Goal: Task Accomplishment & Management: Manage account settings

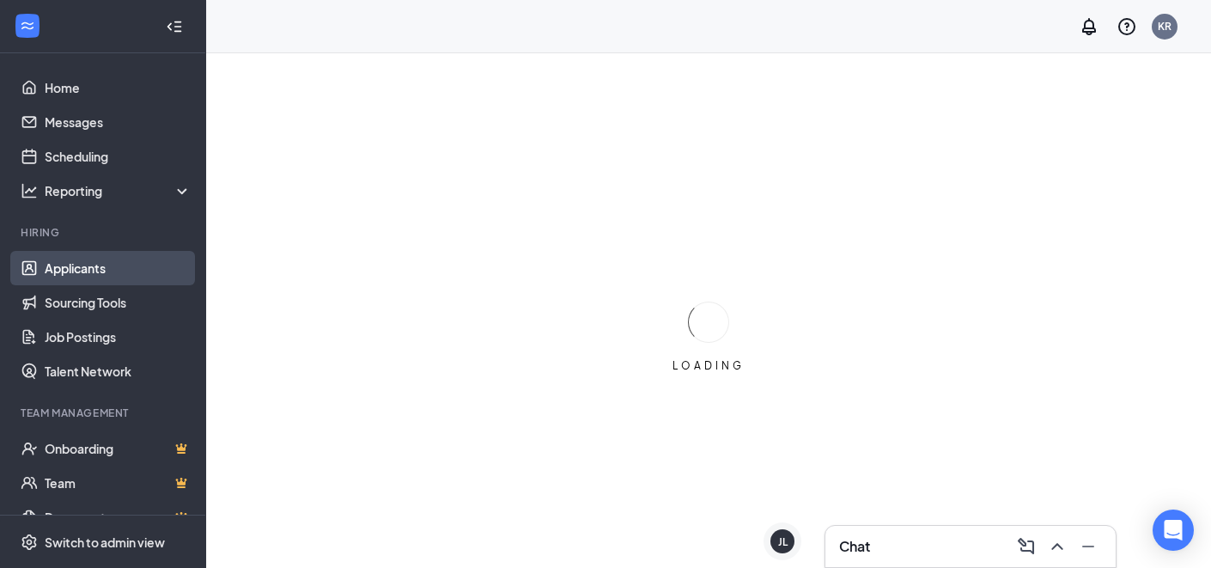
click at [109, 270] on link "Applicants" at bounding box center [118, 268] width 147 height 34
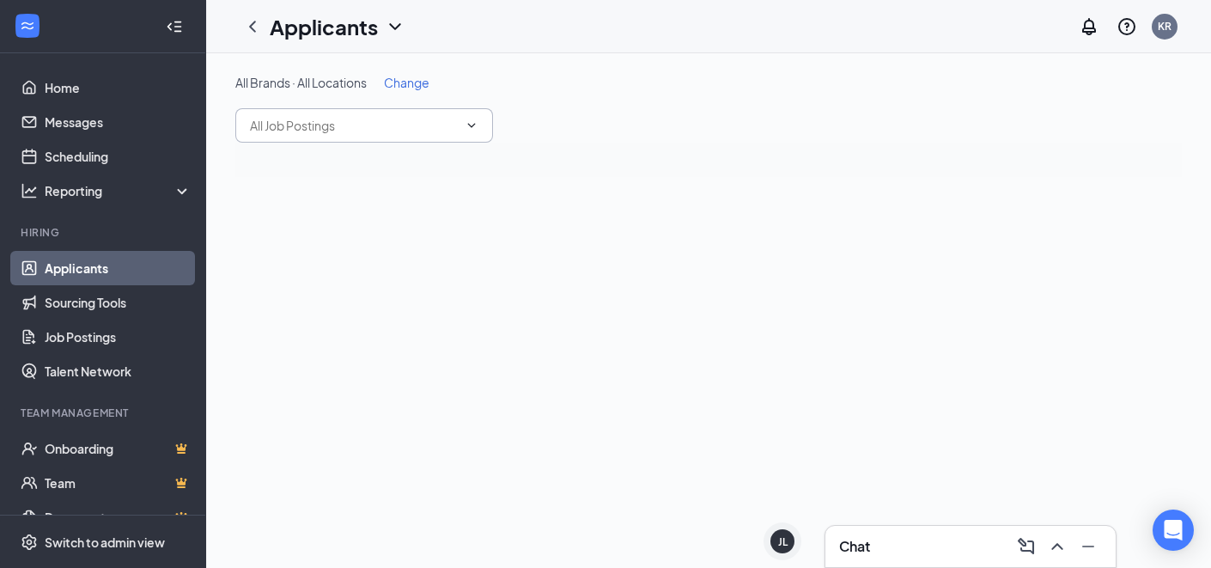
click at [396, 131] on input "text" at bounding box center [354, 125] width 208 height 19
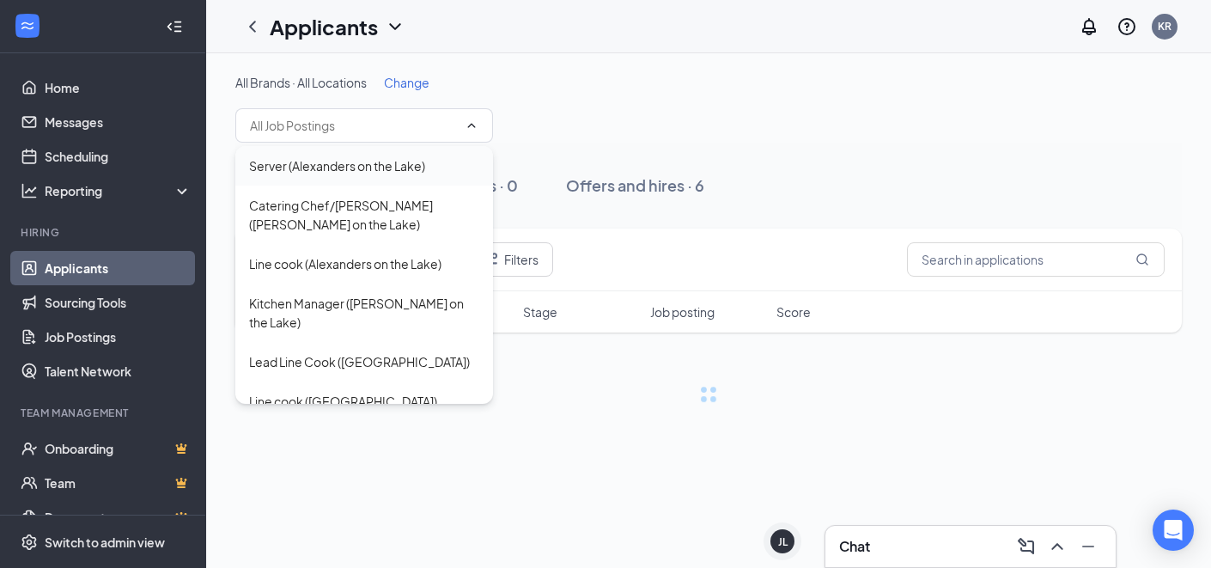
click at [398, 159] on div "Server (Alexanders on the Lake)" at bounding box center [337, 165] width 176 height 19
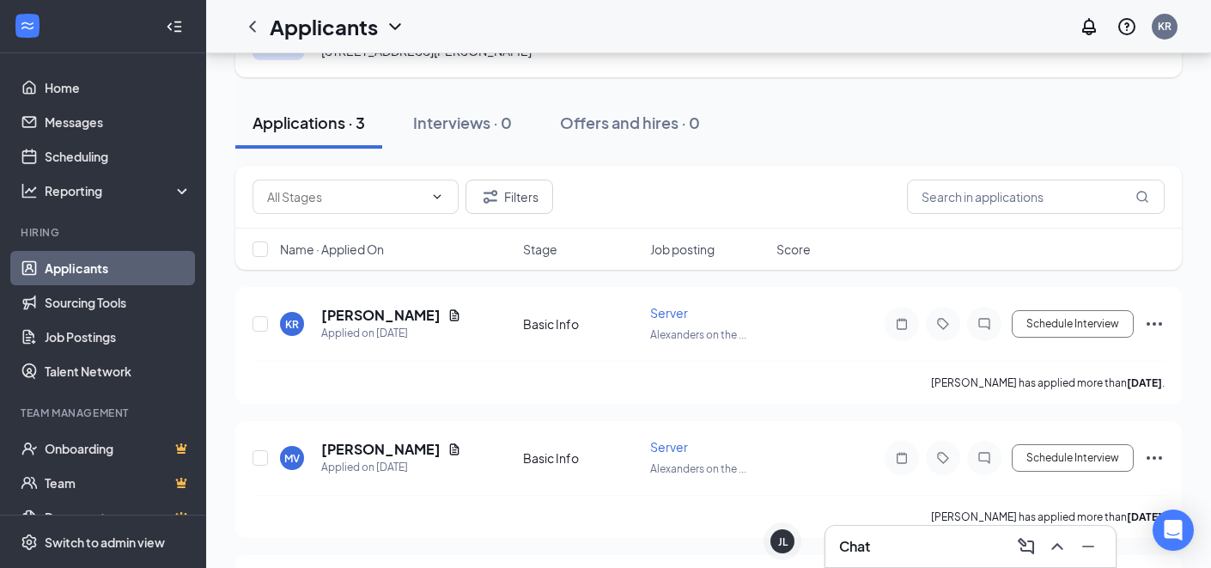
scroll to position [73, 0]
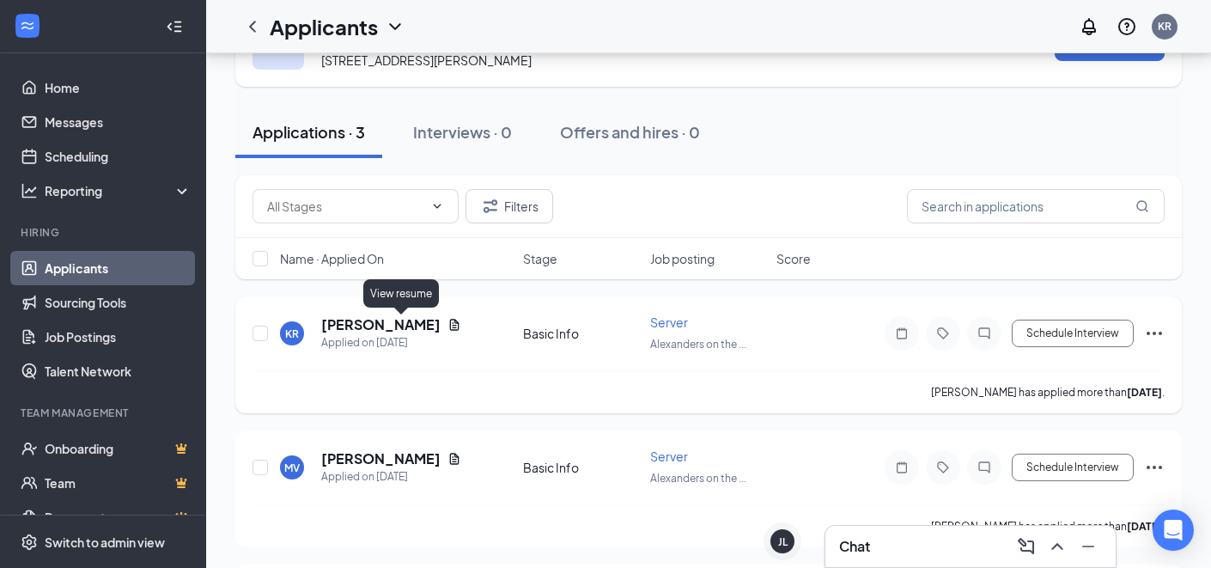
click at [447, 325] on icon "Document" at bounding box center [454, 325] width 14 height 14
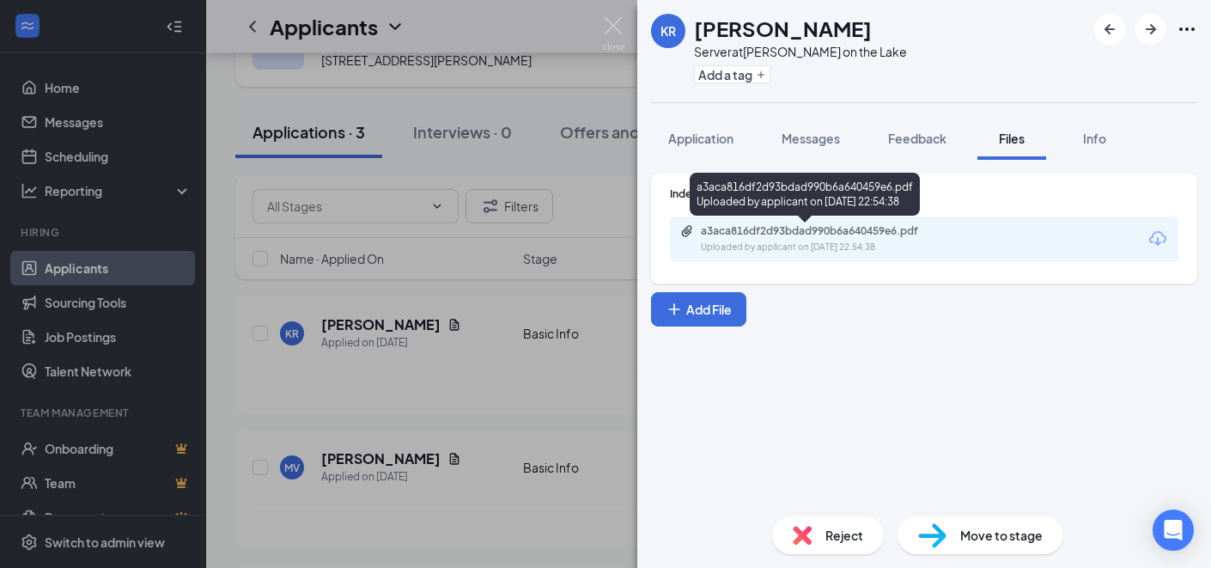
click at [832, 240] on div "Uploaded by applicant on [DATE] 22:54:38" at bounding box center [830, 247] width 258 height 14
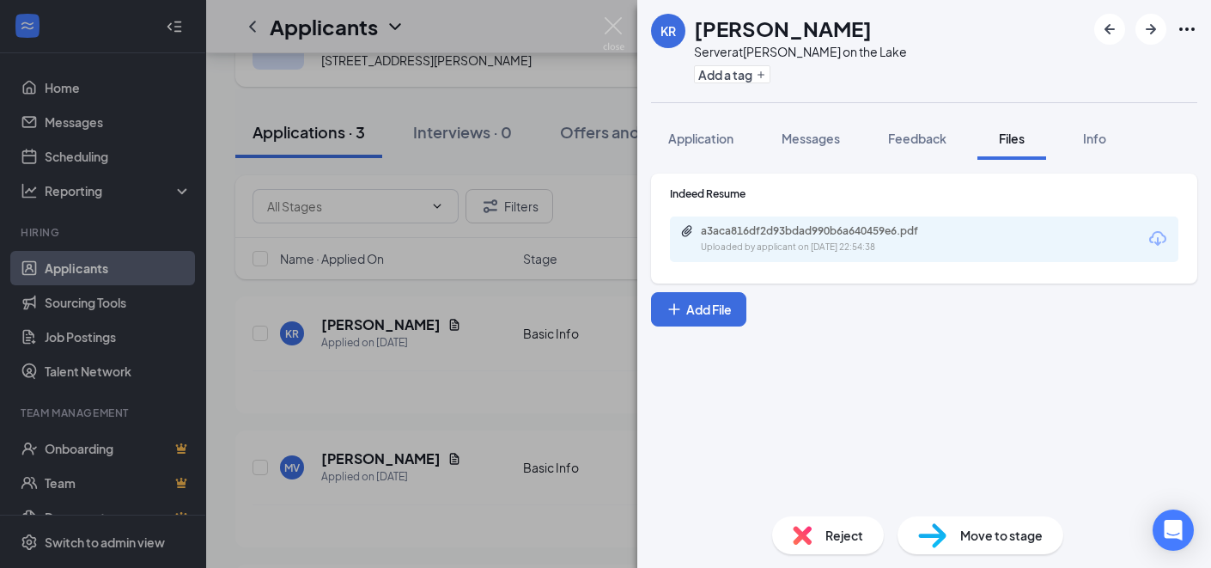
click at [282, 106] on div "KR [PERSON_NAME] Server at Alexanders on the Lake Add a tag Application Message…" at bounding box center [605, 284] width 1211 height 568
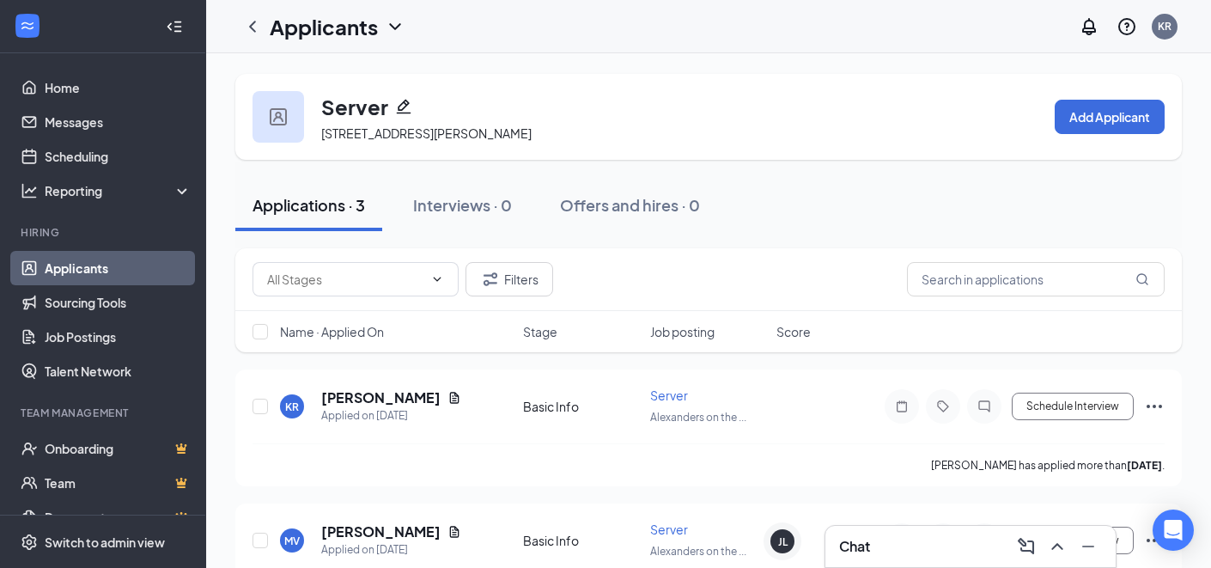
click at [398, 39] on div "Applicants" at bounding box center [338, 26] width 136 height 29
click at [390, 20] on icon "ChevronDown" at bounding box center [395, 26] width 21 height 21
click at [258, 27] on icon "ChevronLeft" at bounding box center [252, 26] width 21 height 21
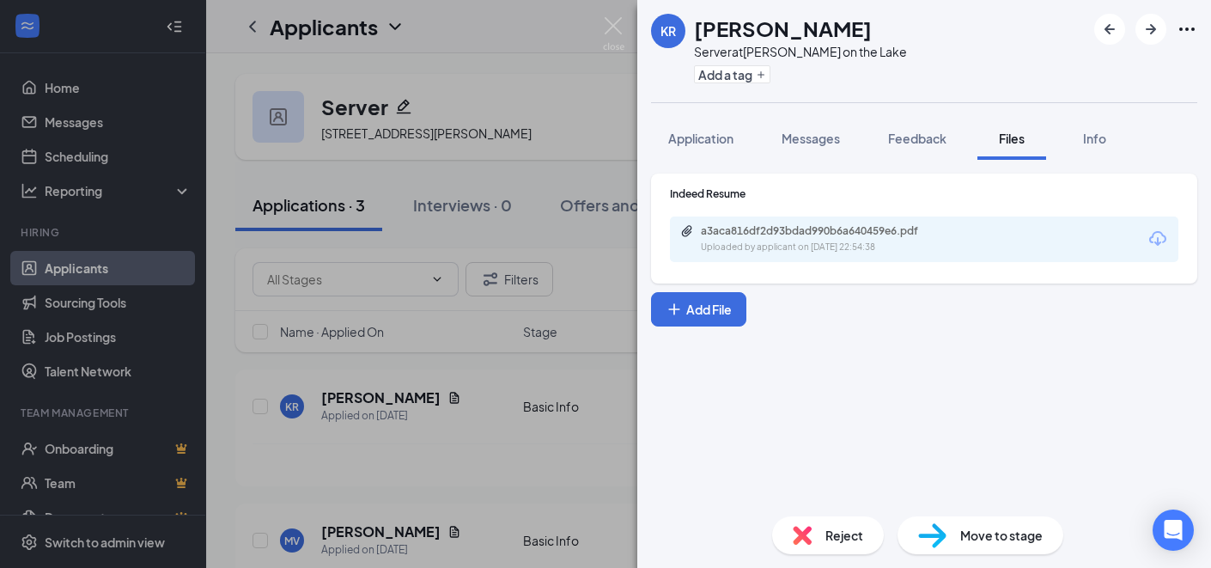
click at [588, 57] on div "KR [PERSON_NAME] Server at Alexanders on the Lake Add a tag Application Message…" at bounding box center [605, 284] width 1211 height 568
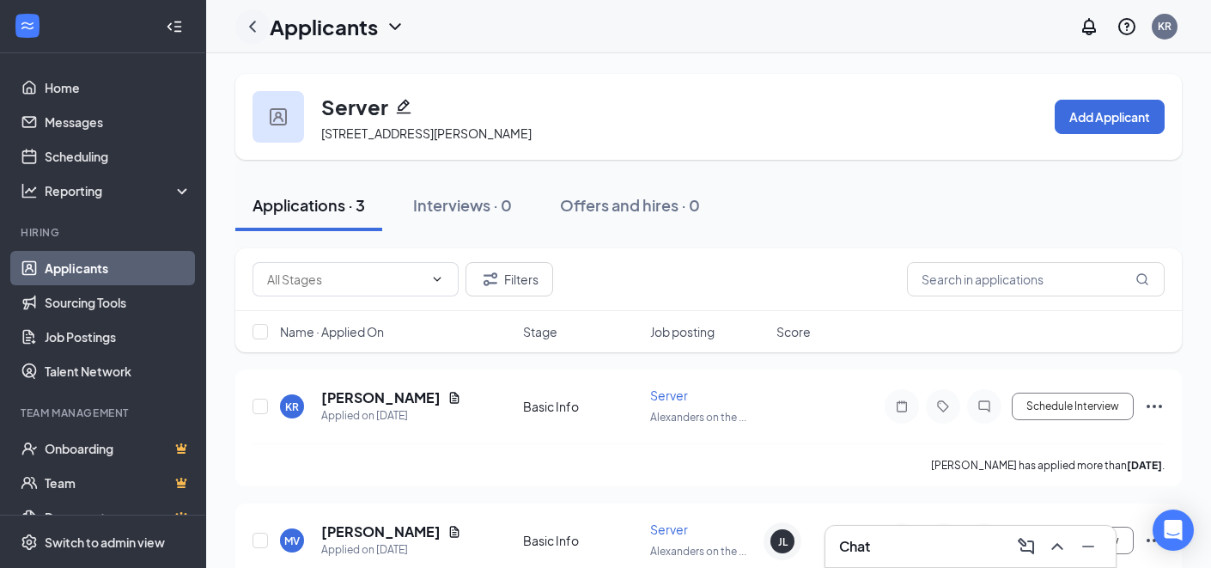
click at [251, 21] on icon "ChevronLeft" at bounding box center [252, 26] width 21 height 21
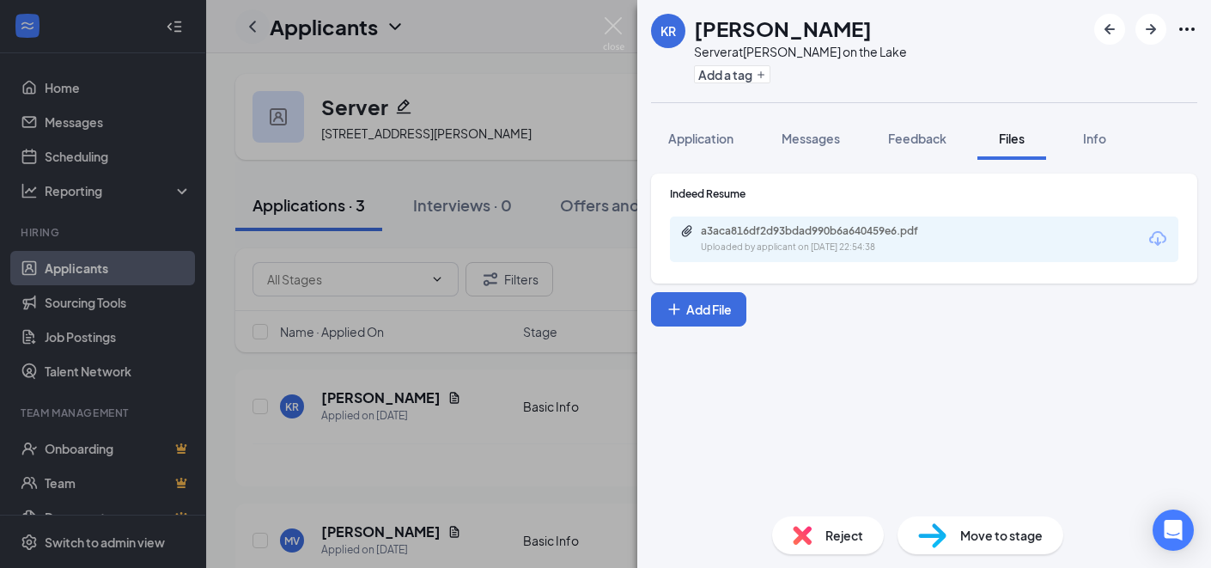
click at [251, 21] on div "KR [PERSON_NAME] Server at Alexanders on the Lake Add a tag Application Message…" at bounding box center [605, 284] width 1211 height 568
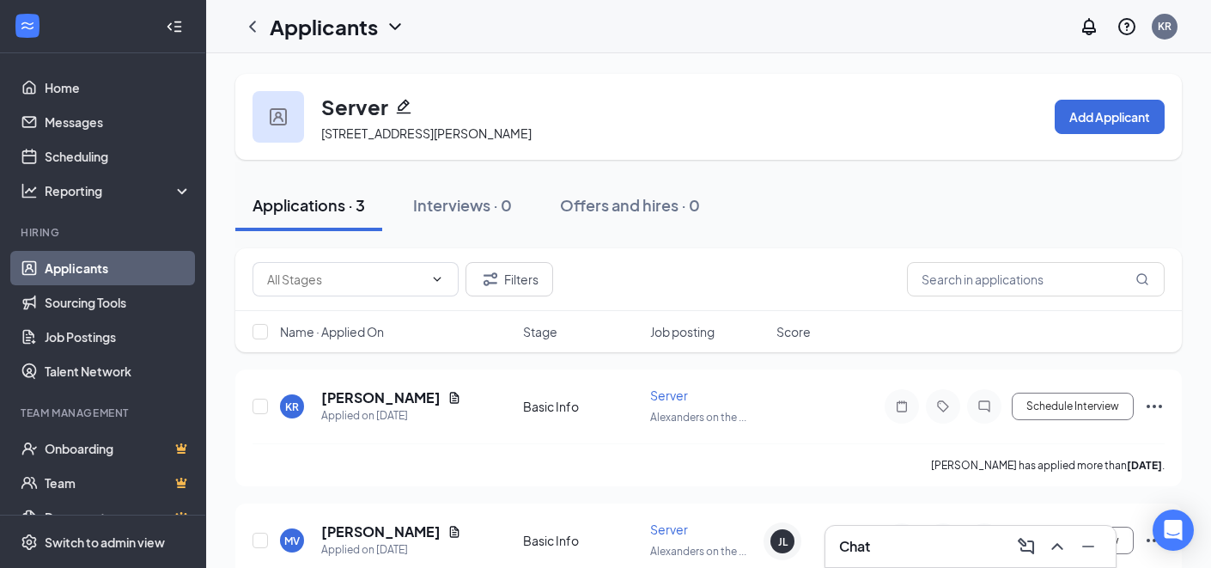
click at [94, 261] on link "Applicants" at bounding box center [118, 268] width 147 height 34
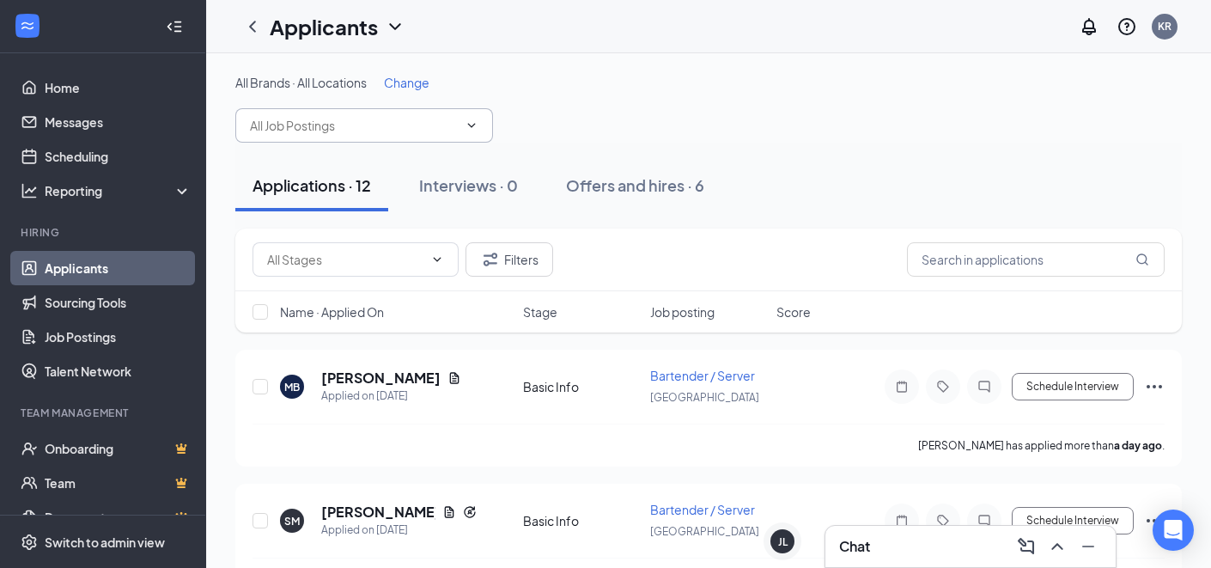
click at [425, 136] on span at bounding box center [364, 125] width 258 height 34
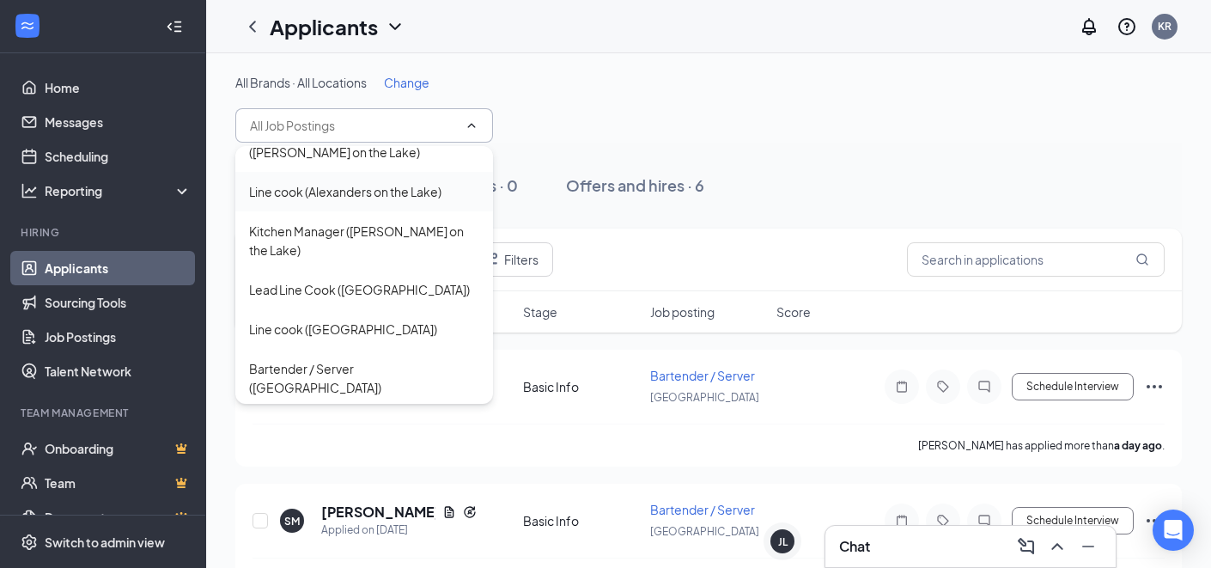
scroll to position [87, 0]
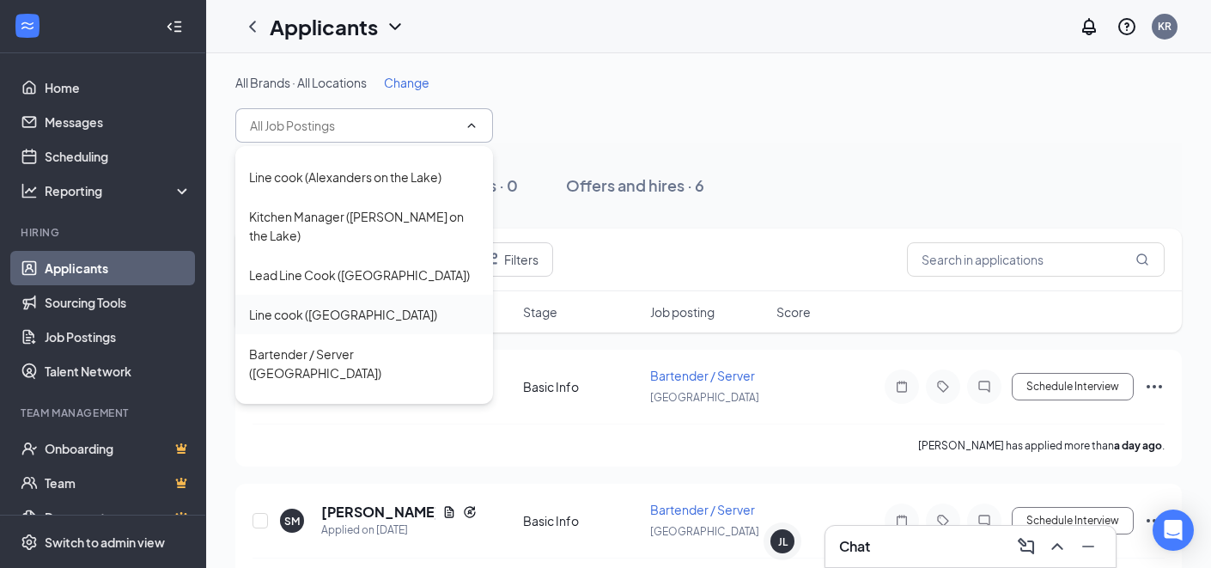
click at [372, 305] on div "Line cook ([GEOGRAPHIC_DATA])" at bounding box center [364, 314] width 230 height 19
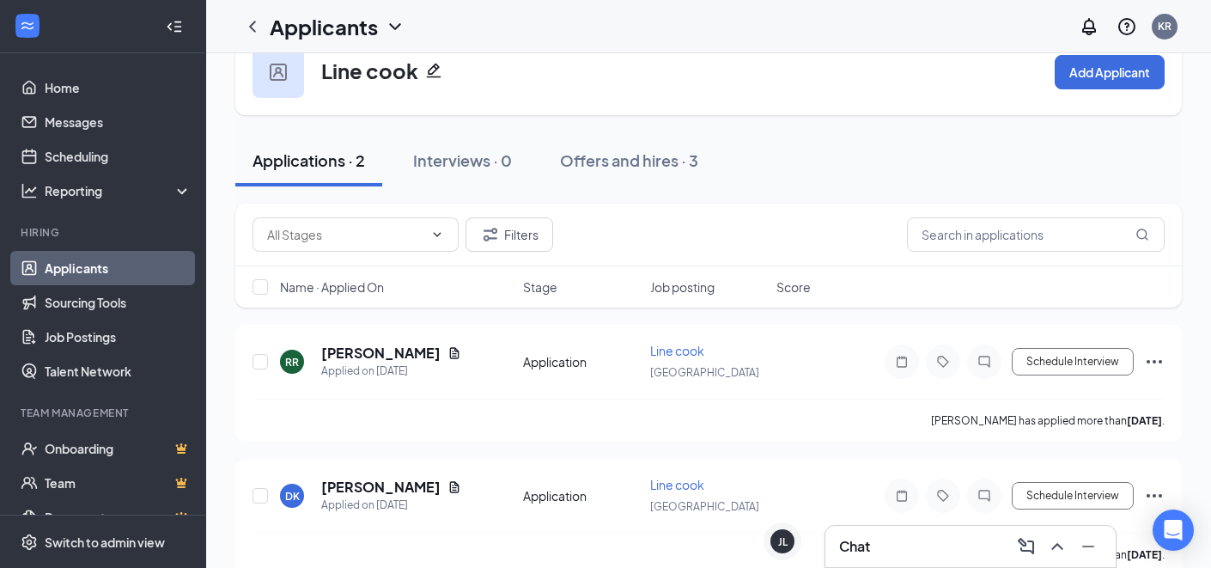
scroll to position [70, 0]
